Goal: Task Accomplishment & Management: Manage account settings

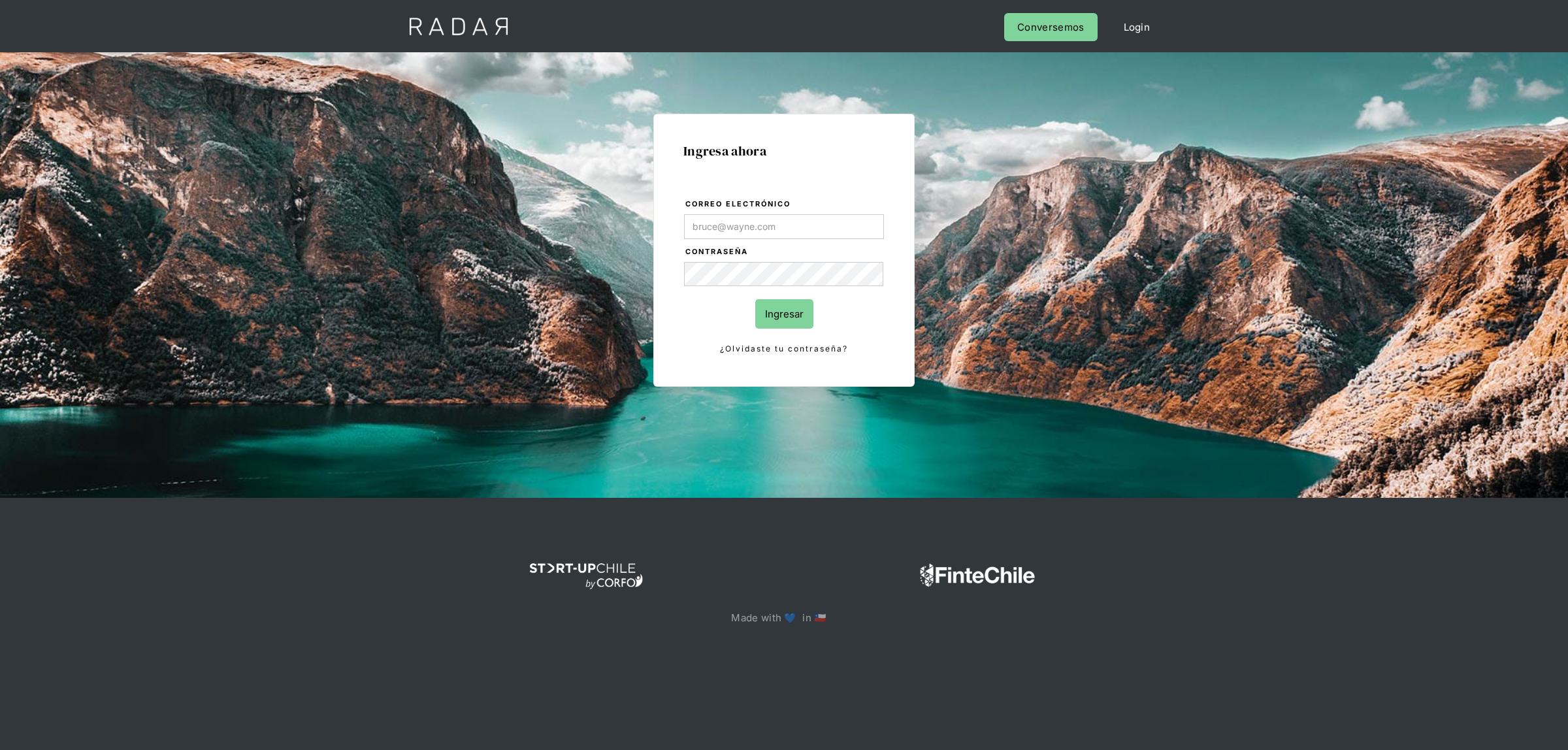
click at [719, 239] on form "Correo electrónico Contraseña Ingresar ¿Olvidaste tu contraseña?" at bounding box center [784, 277] width 201 height 159
click at [717, 236] on input "Correo electrónico" at bounding box center [784, 226] width 200 height 25
type input "[EMAIL_ADDRESS][DOMAIN_NAME]"
click at [761, 311] on input "Ingresar" at bounding box center [784, 314] width 58 height 29
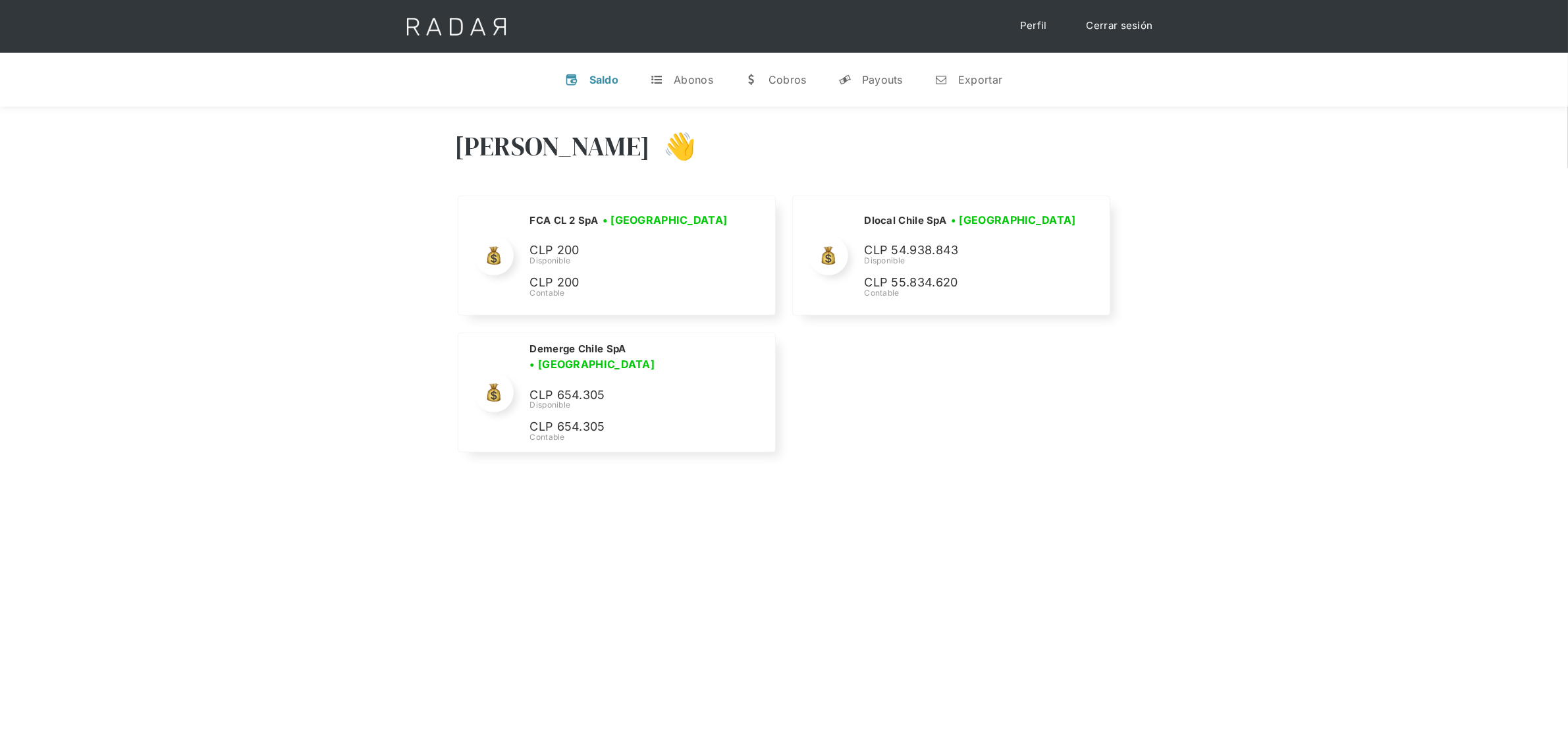
click at [1032, 23] on link "Perfil" at bounding box center [1034, 26] width 54 height 26
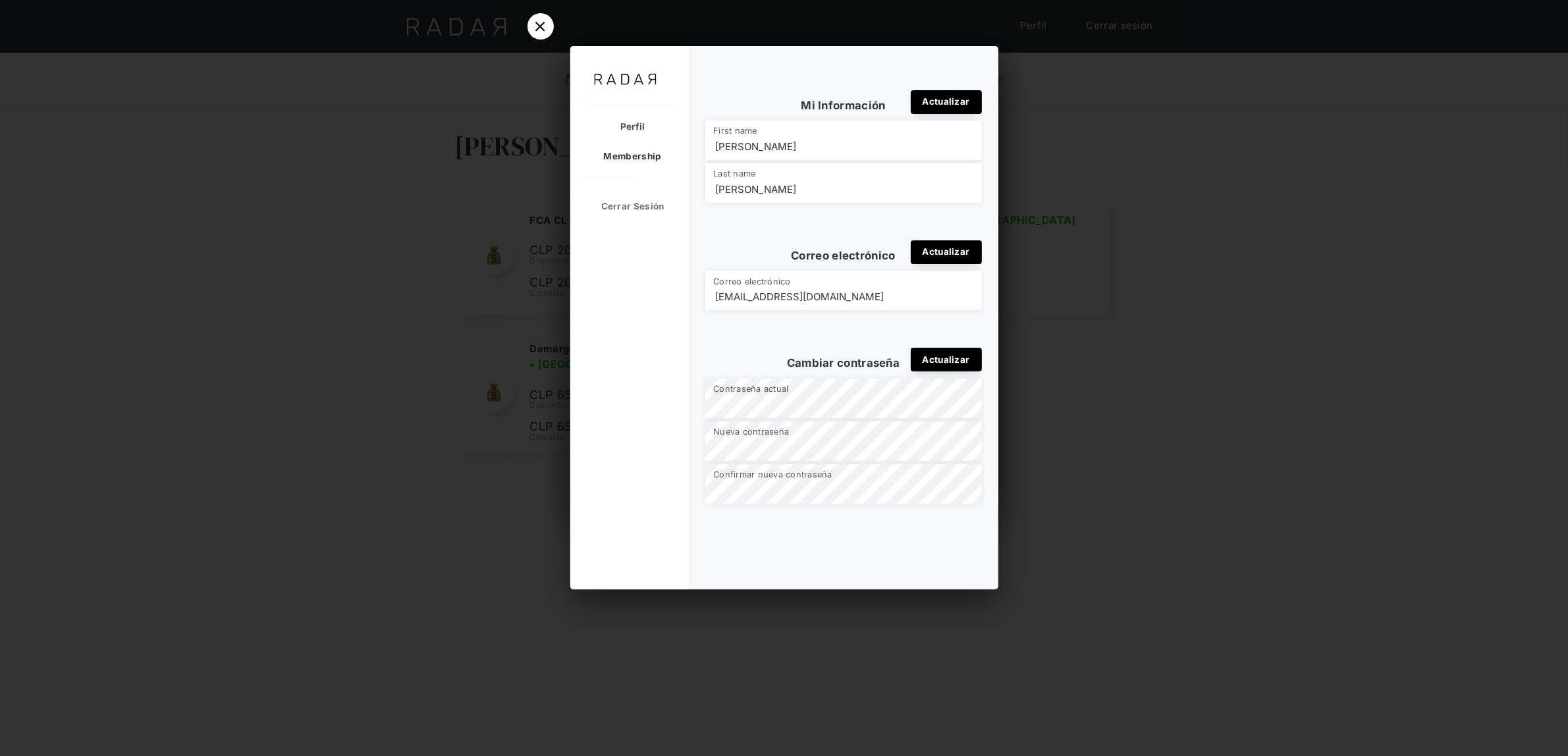
click at [651, 159] on div "Membership" at bounding box center [626, 156] width 112 height 29
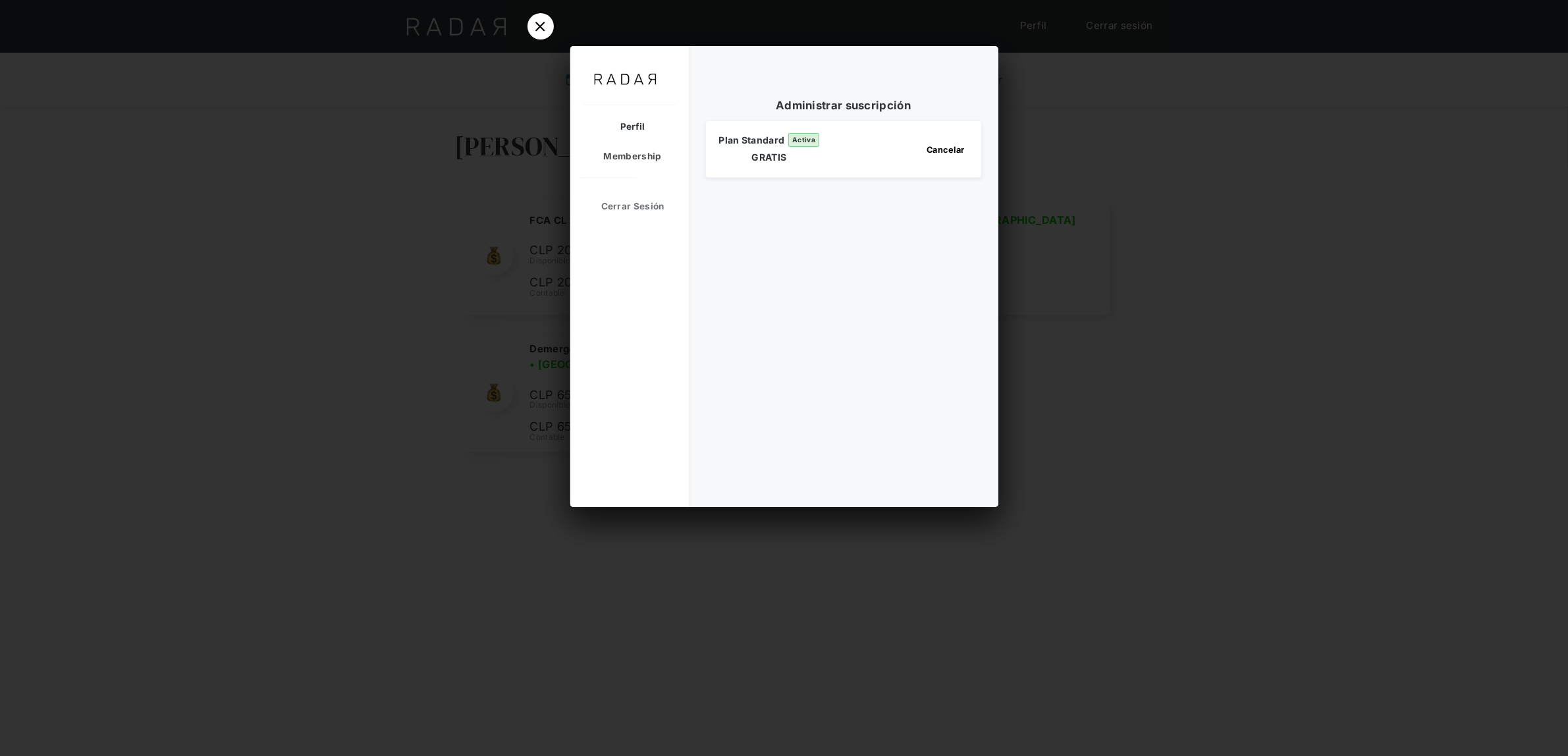
click at [648, 130] on div "Perfil" at bounding box center [626, 126] width 112 height 29
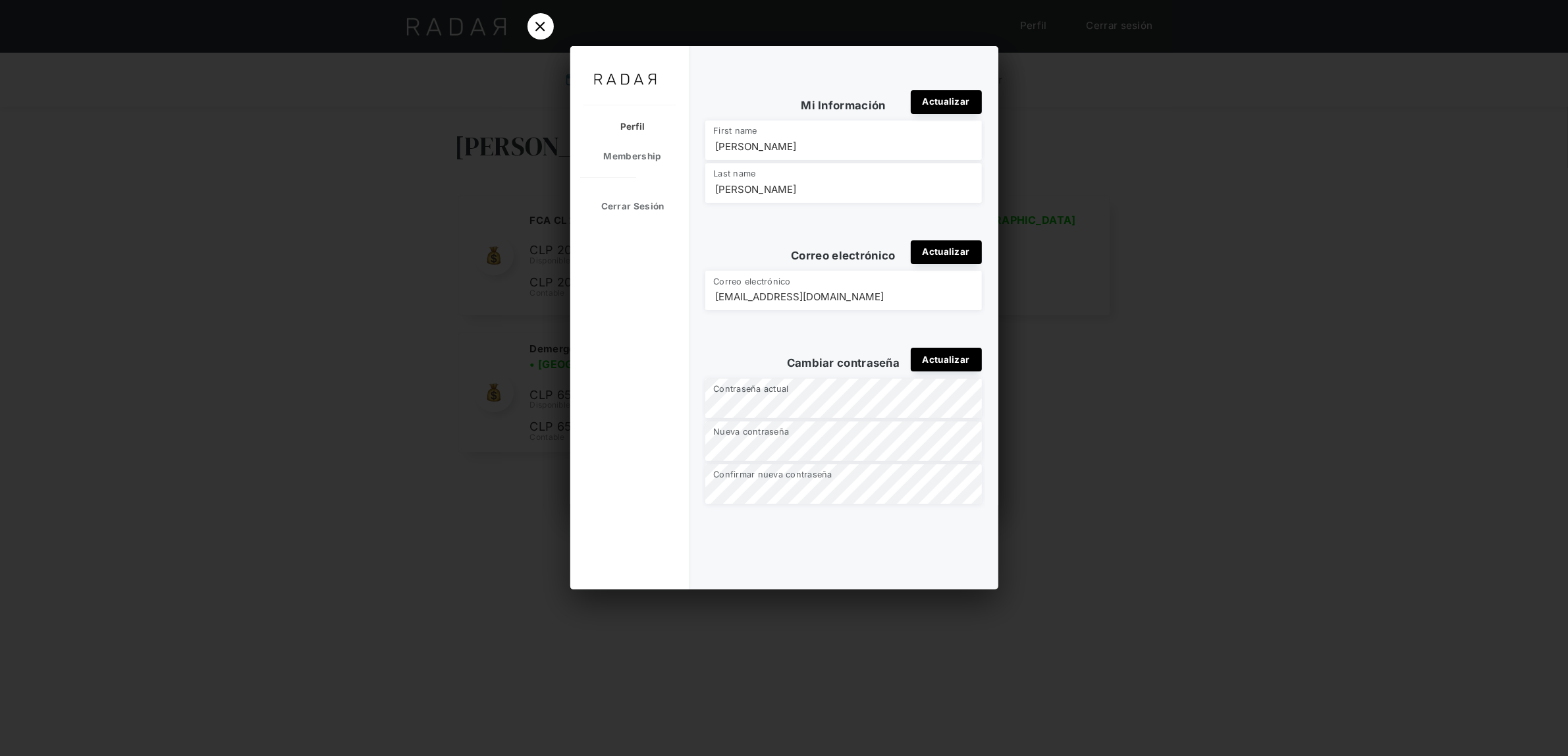
click at [346, 197] on div at bounding box center [784, 378] width 1568 height 756
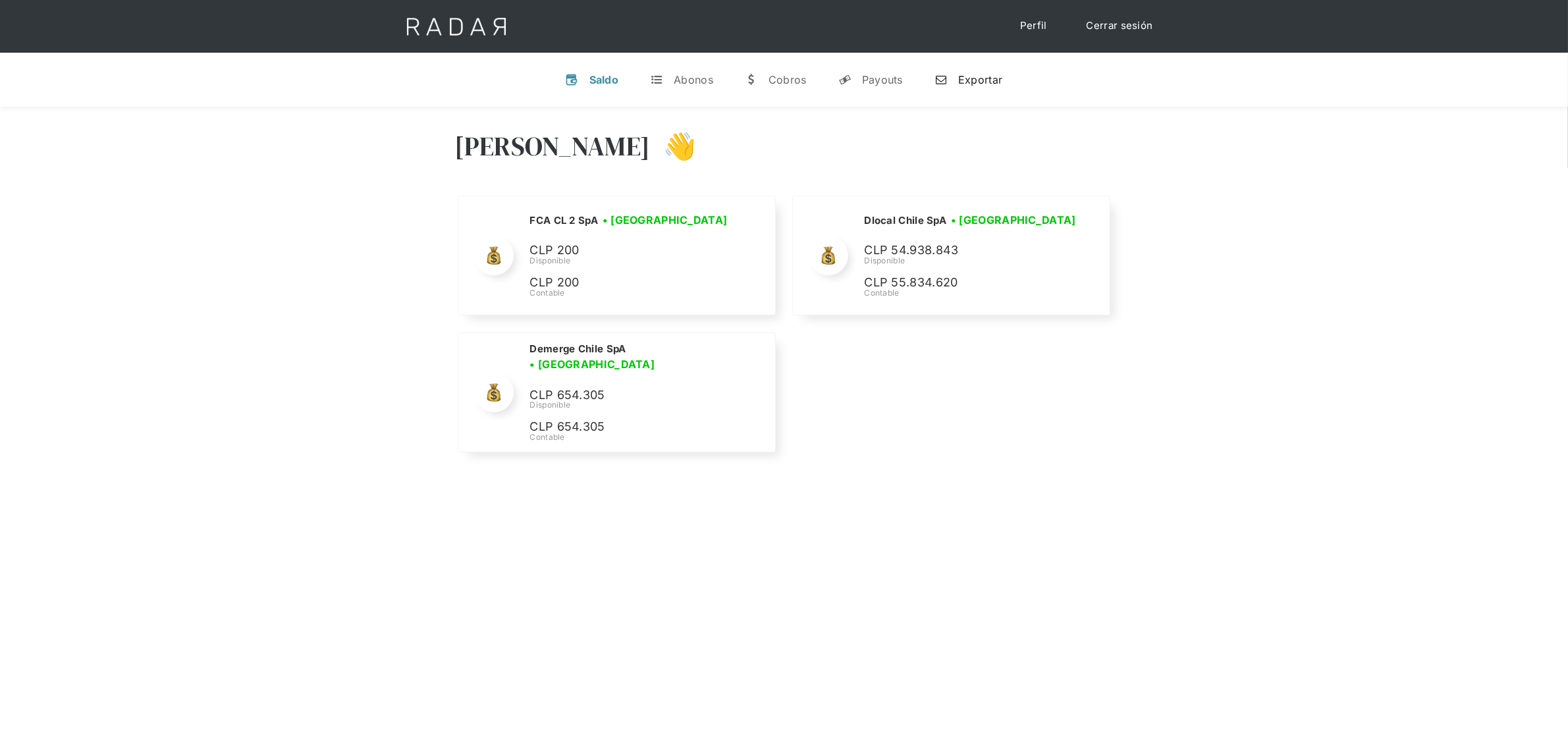
click at [982, 81] on div "Exportar" at bounding box center [979, 79] width 44 height 13
